Goal: Navigation & Orientation: Find specific page/section

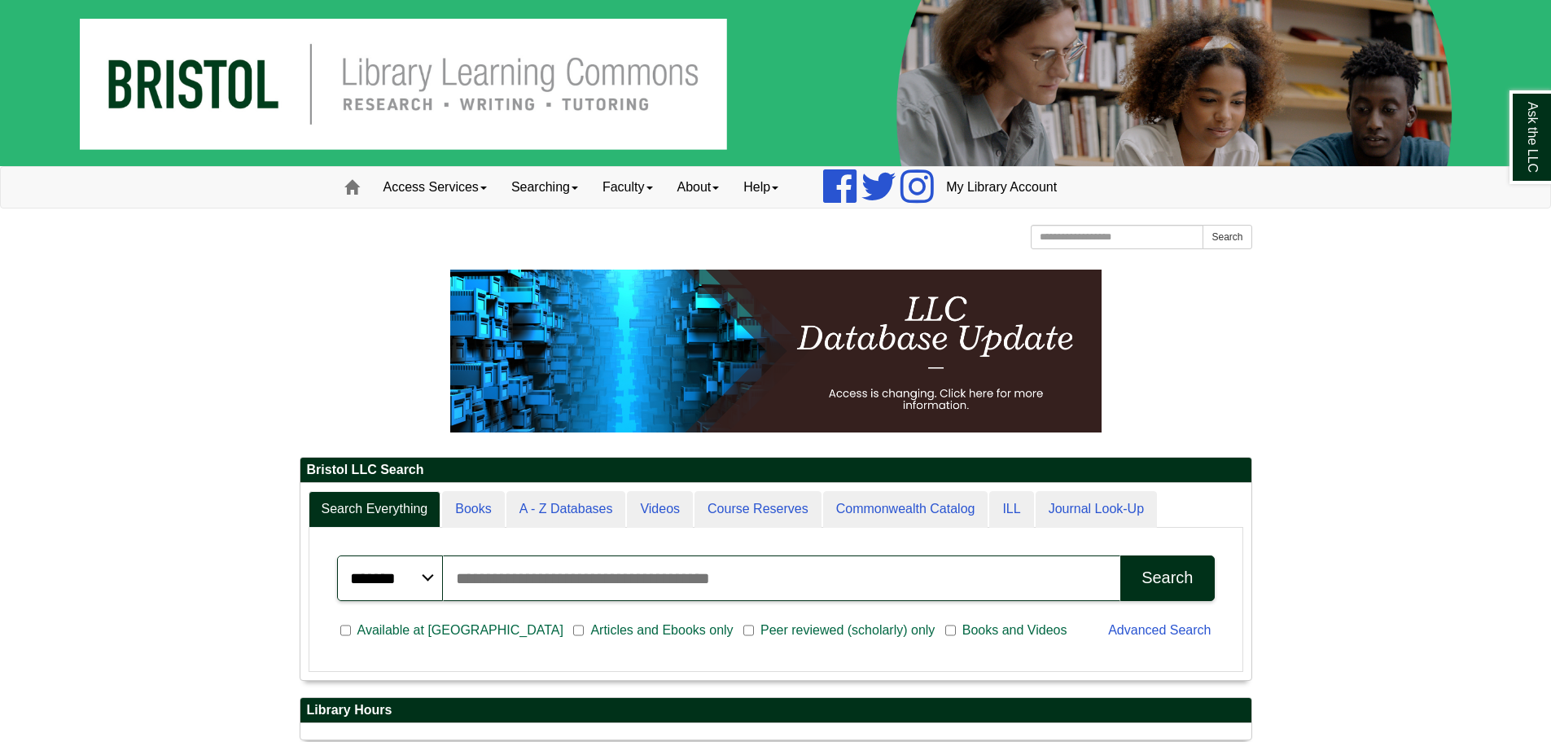
scroll to position [185, 951]
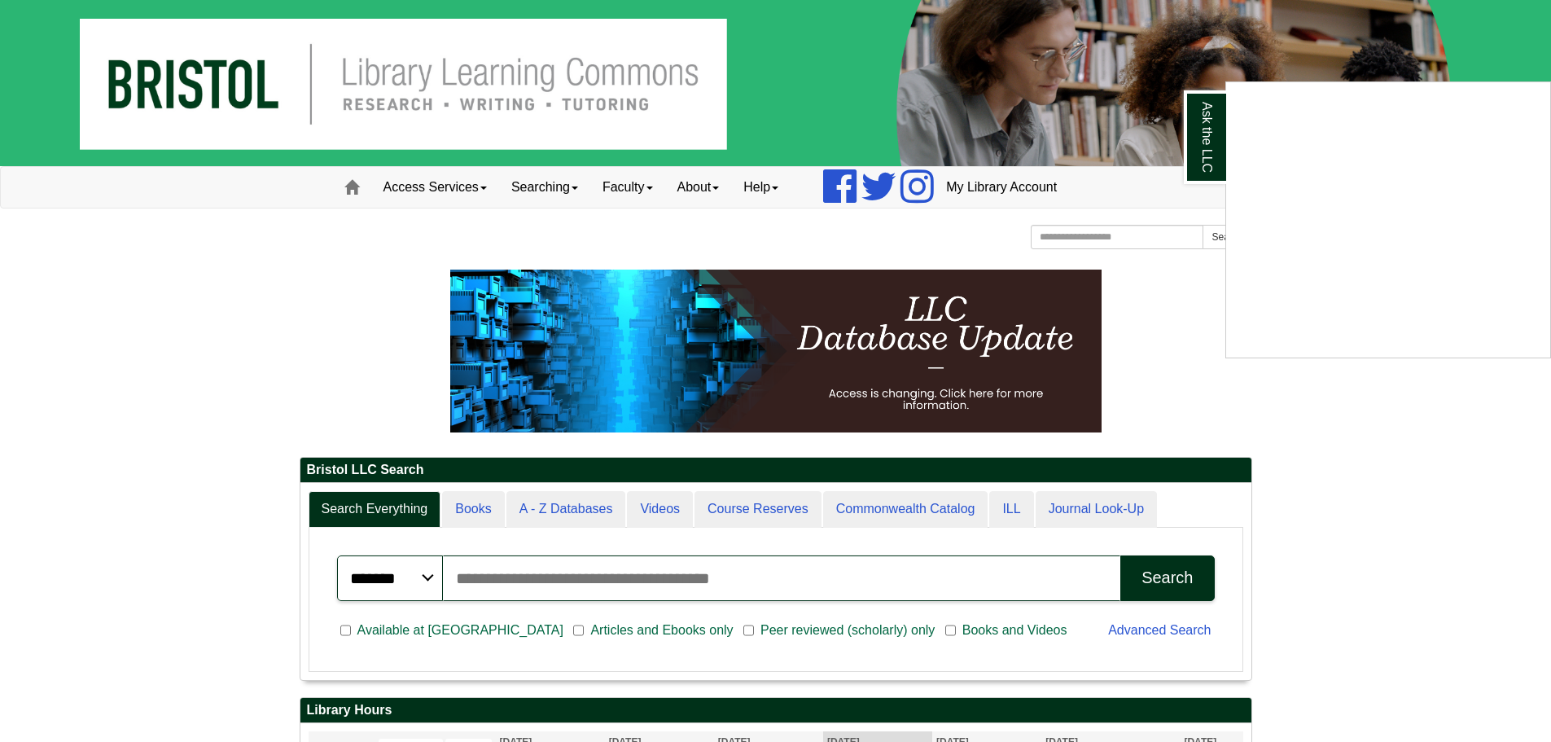
drag, startPoint x: 1298, startPoint y: 357, endPoint x: 1199, endPoint y: 297, distance: 115.7
click at [1199, 297] on div "Ask the LLC" at bounding box center [775, 371] width 1551 height 742
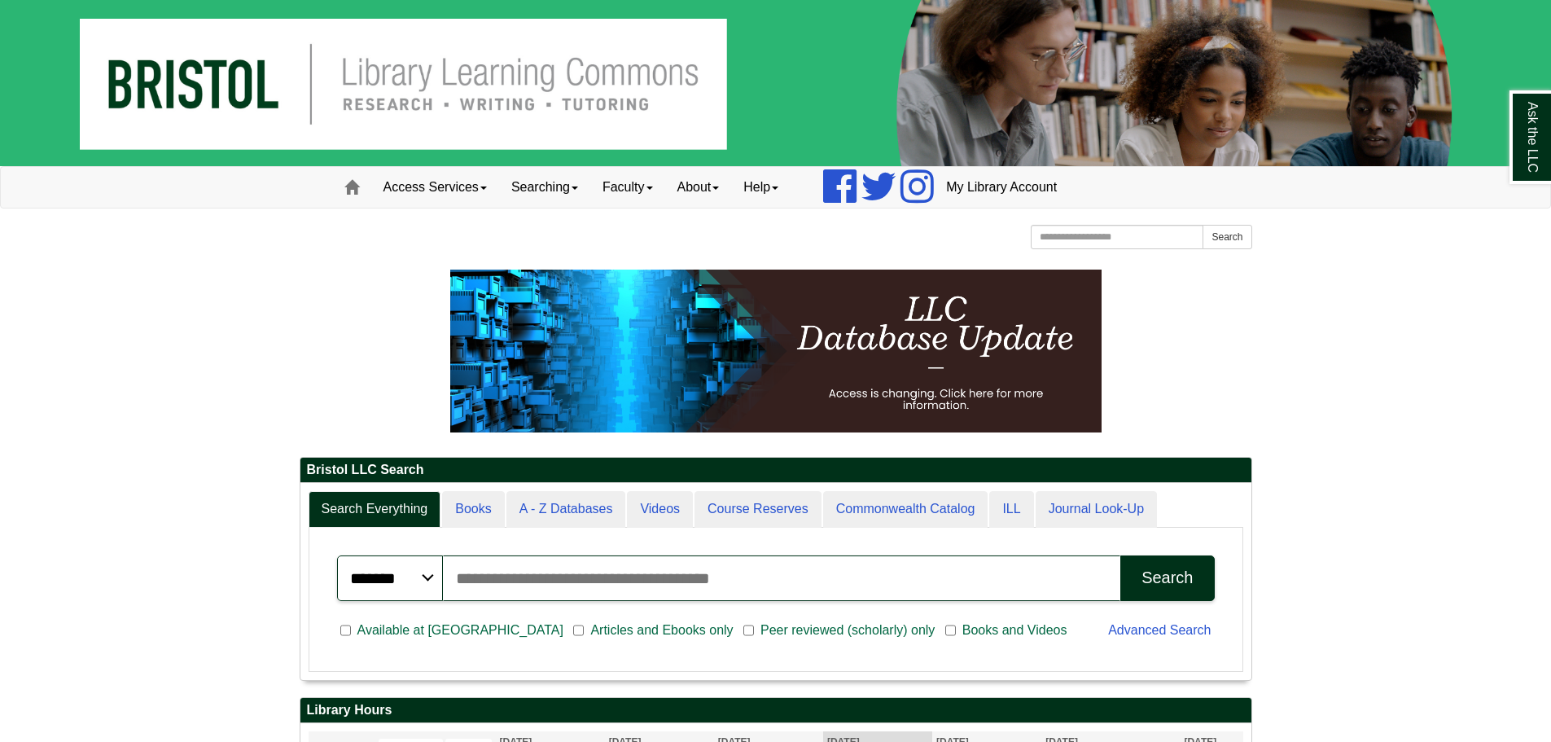
scroll to position [196, 951]
